Goal: Check status: Check status

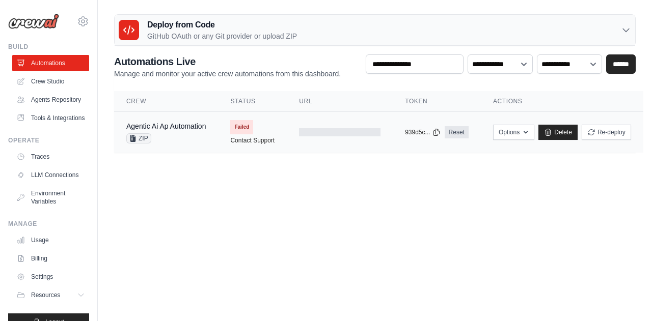
click at [242, 124] on span "Failed" at bounding box center [241, 127] width 23 height 14
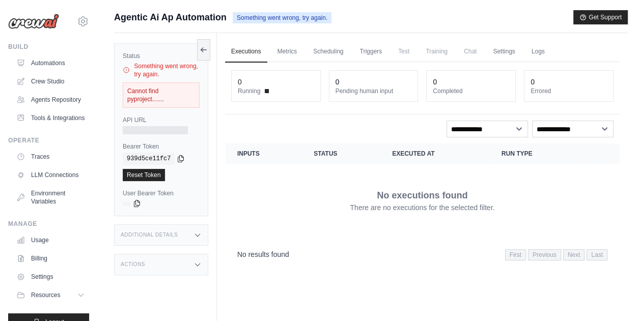
click at [147, 93] on div "Cannot find pyproject......." at bounding box center [161, 94] width 77 height 25
click at [145, 95] on div "Cannot find pyproject......." at bounding box center [161, 94] width 77 height 25
click at [403, 49] on span "Test" at bounding box center [403, 51] width 23 height 20
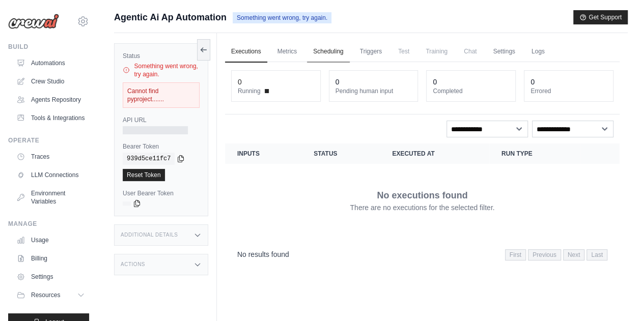
click at [334, 50] on link "Scheduling" at bounding box center [328, 51] width 42 height 21
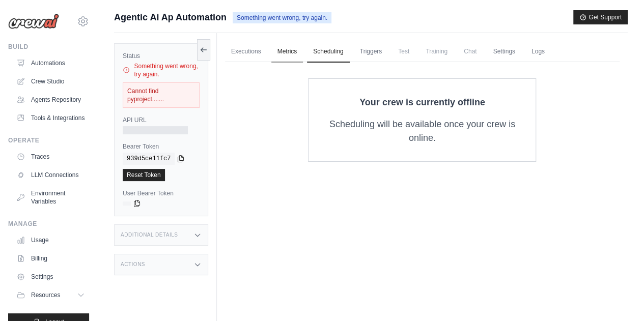
click at [302, 53] on link "Metrics" at bounding box center [287, 51] width 32 height 21
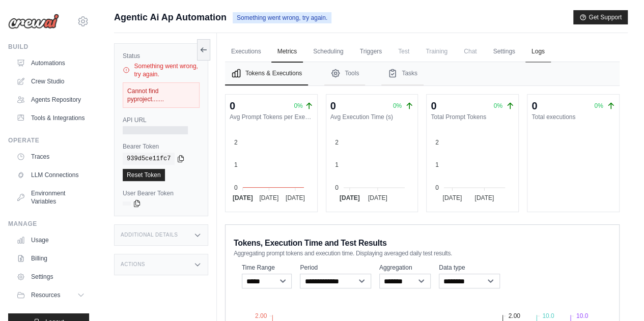
click at [540, 49] on link "Logs" at bounding box center [537, 51] width 25 height 21
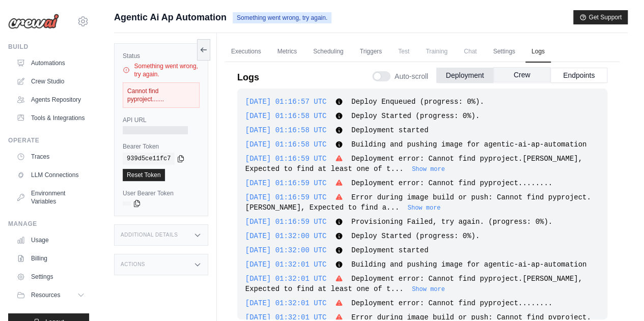
click at [522, 71] on button "Crew" at bounding box center [521, 74] width 57 height 15
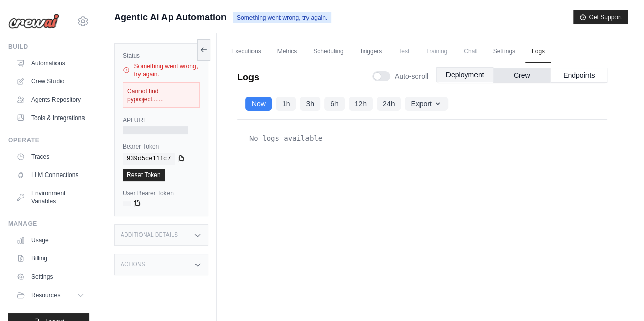
click at [473, 71] on button "Deployment" at bounding box center [464, 74] width 57 height 15
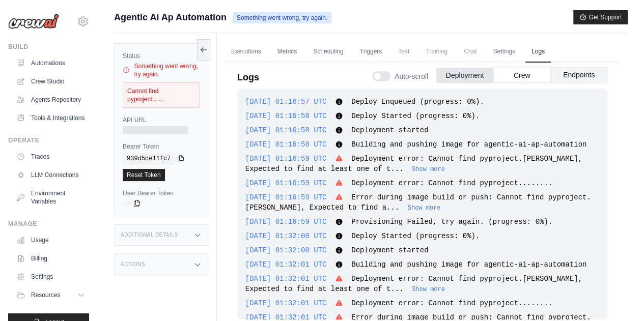
click at [562, 73] on button "Endpoints" at bounding box center [578, 74] width 57 height 15
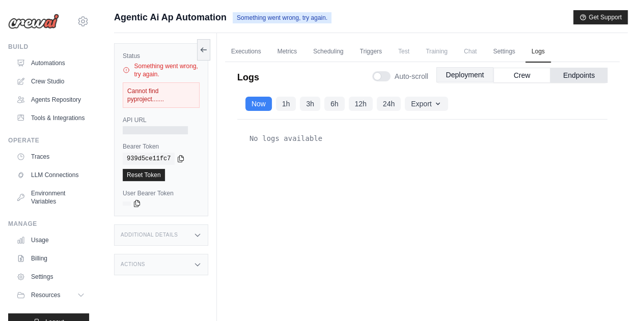
click at [461, 72] on button "Deployment" at bounding box center [464, 74] width 57 height 15
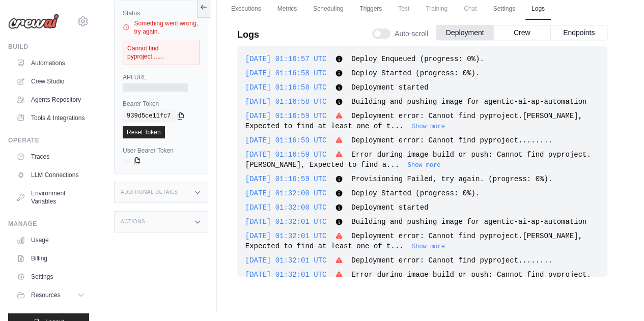
click at [409, 130] on div "[DATE] 01:16:59 UTC Deployment error: Cannot find pyproject.[PERSON_NAME], Expe…" at bounding box center [422, 121] width 354 height 20
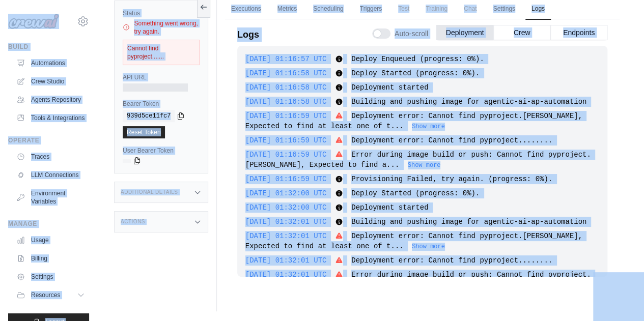
click at [434, 183] on div "[DATE] 01:16:59 UTC Provisioning Failed, try again. (progress: 0%). Show more S…" at bounding box center [422, 179] width 354 height 10
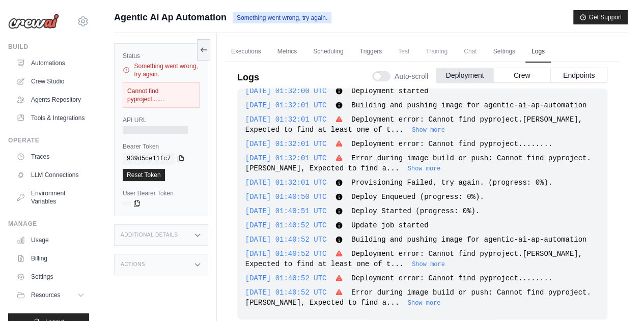
scroll to position [43, 0]
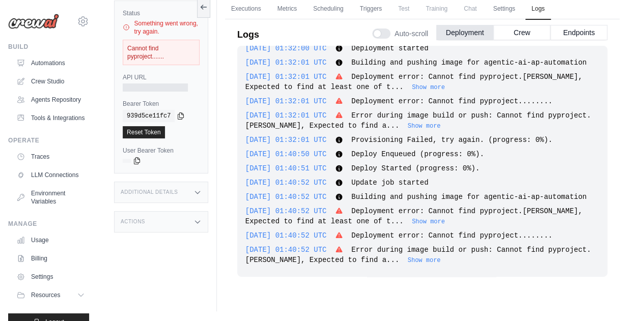
drag, startPoint x: 247, startPoint y: 100, endPoint x: 510, endPoint y: 302, distance: 331.4
click at [510, 302] on div "Executions Metrics Scheduling Triggers Test Training Chat Settings Logs 0 Runni…" at bounding box center [422, 150] width 411 height 321
click at [415, 256] on button "Show more" at bounding box center [424, 260] width 33 height 8
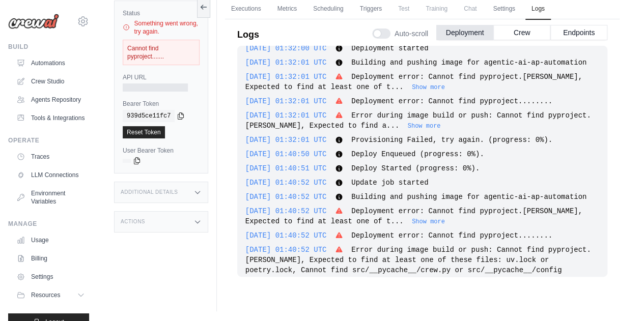
copy div "[PHONE_NUMBER] 01:16:57 UTC Deploy Enqueued (progress: 0%). Show more Show less…"
